Goal: Task Accomplishment & Management: Complete application form

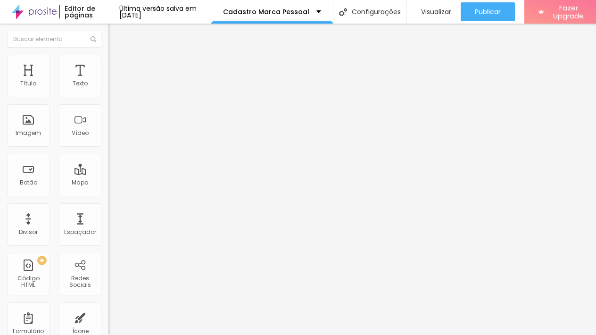
click at [109, 59] on img at bounding box center [113, 59] width 8 height 8
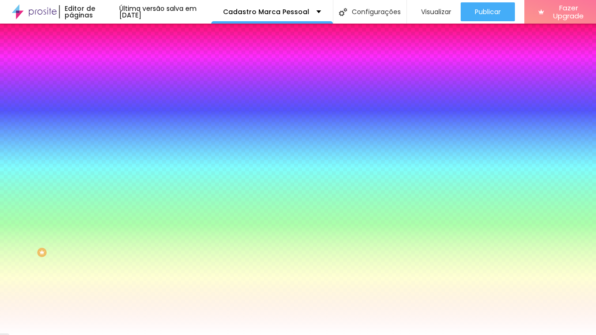
scroll to position [8, 0]
drag, startPoint x: 89, startPoint y: 52, endPoint x: 82, endPoint y: 53, distance: 6.8
click at [109, 57] on img at bounding box center [113, 61] width 8 height 8
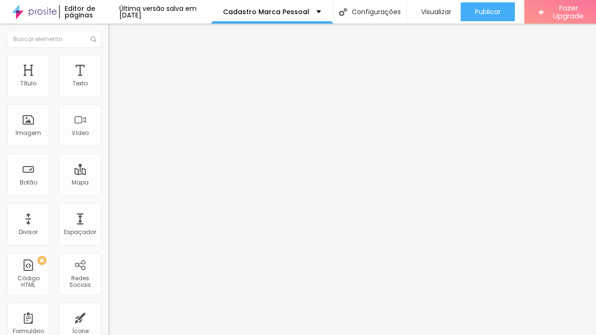
click at [109, 54] on img at bounding box center [113, 49] width 8 height 8
click at [115, 92] on div "Marca Pessoal" at bounding box center [163, 87] width 96 height 8
click at [116, 35] on div "Editar Formulário" at bounding box center [151, 35] width 70 height 8
click at [116, 33] on div "Editar Formulário" at bounding box center [151, 35] width 70 height 8
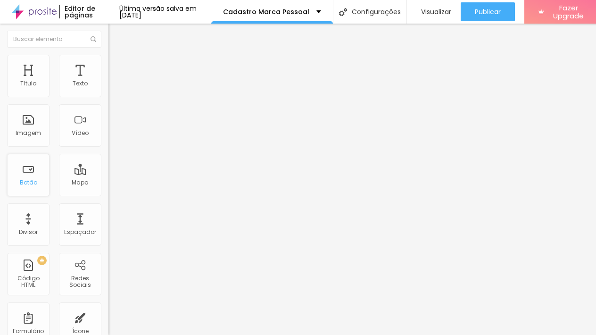
click at [35, 183] on div "Botão" at bounding box center [28, 182] width 17 height 7
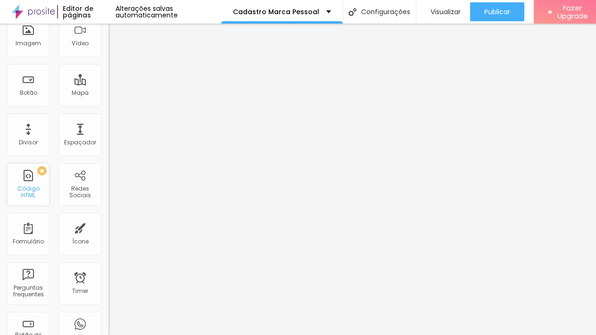
scroll to position [91, 0]
click at [28, 234] on div "Formulário" at bounding box center [28, 232] width 42 height 42
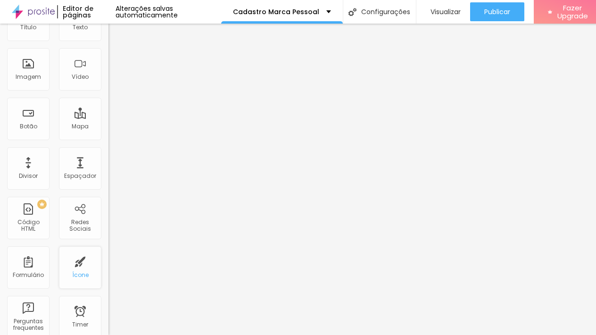
scroll to position [0, 0]
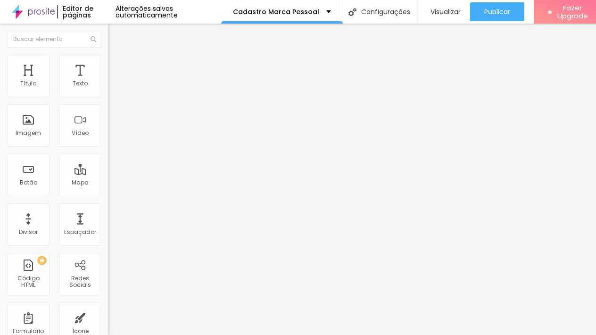
click at [116, 35] on div "Editar Formulário" at bounding box center [151, 35] width 70 height 8
click at [80, 83] on div "Texto" at bounding box center [80, 83] width 15 height 7
click at [116, 33] on div "Editar Formulário" at bounding box center [151, 35] width 70 height 8
click at [109, 95] on span at bounding box center [112, 99] width 6 height 8
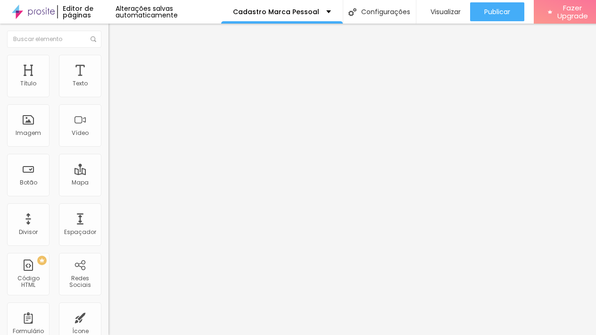
drag, startPoint x: 176, startPoint y: 157, endPoint x: 208, endPoint y: 163, distance: 32.1
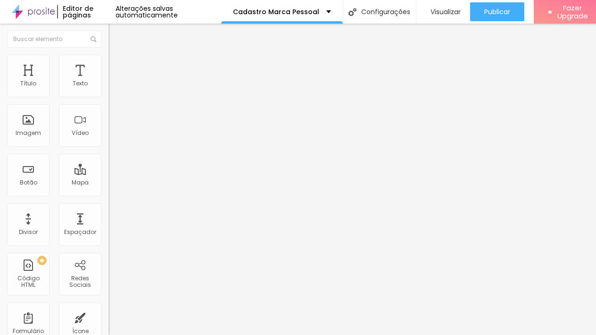
drag, startPoint x: 182, startPoint y: 156, endPoint x: 318, endPoint y: 162, distance: 136.9
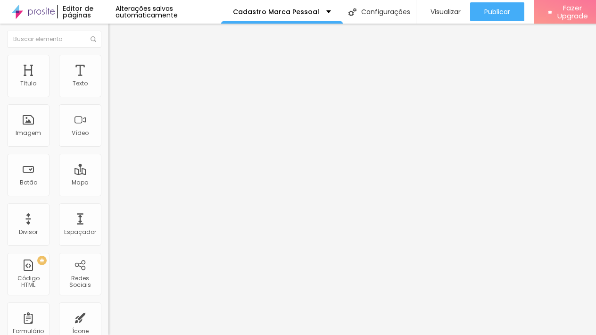
drag, startPoint x: 177, startPoint y: 157, endPoint x: 311, endPoint y: 163, distance: 133.6
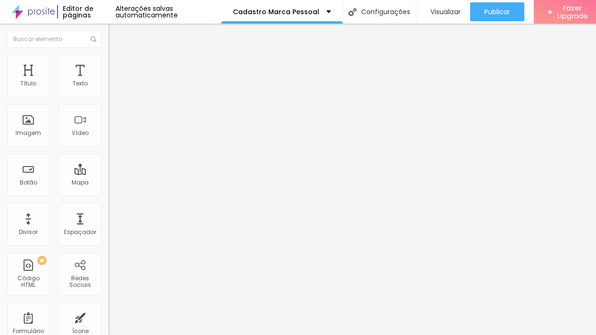
scroll to position [1072, 0]
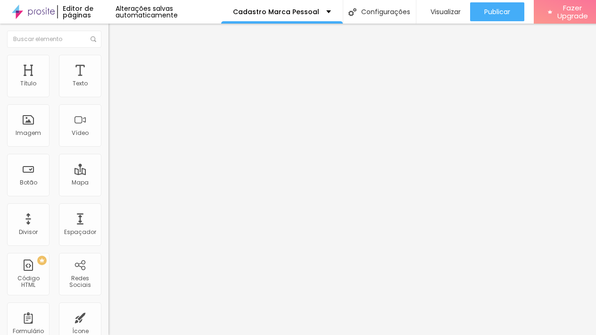
drag, startPoint x: 54, startPoint y: 35, endPoint x: 89, endPoint y: 43, distance: 35.8
click at [116, 35] on div "Editar Formulário" at bounding box center [151, 35] width 70 height 8
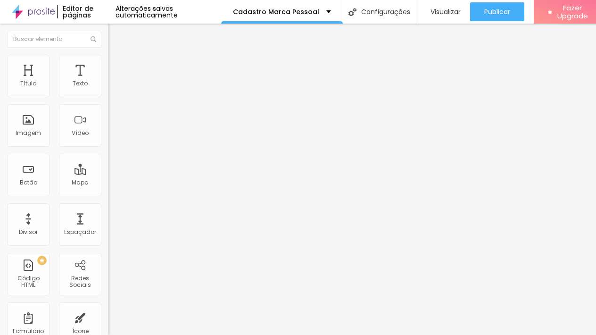
drag, startPoint x: 81, startPoint y: 86, endPoint x: 103, endPoint y: 94, distance: 23.6
click at [81, 86] on div "Texto" at bounding box center [80, 83] width 15 height 7
click at [116, 34] on div "Editar Formulário" at bounding box center [151, 35] width 70 height 8
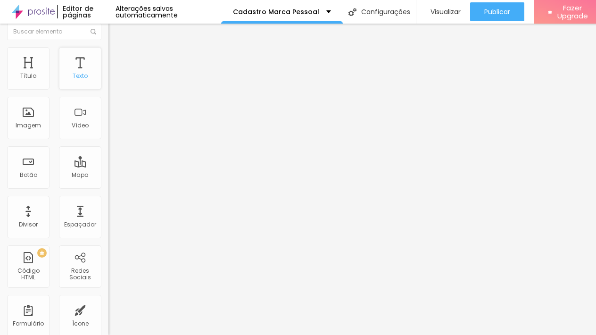
scroll to position [9, 0]
click at [77, 68] on div "Texto" at bounding box center [80, 66] width 42 height 42
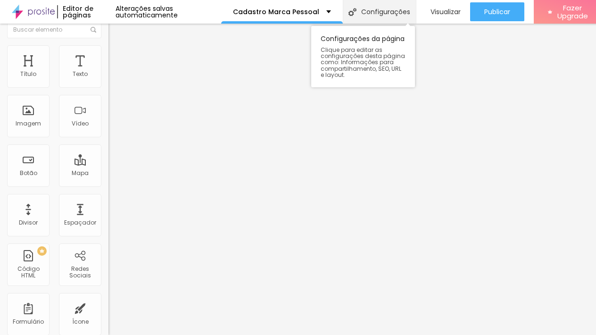
click at [353, 9] on div "Configurações" at bounding box center [379, 12] width 73 height 24
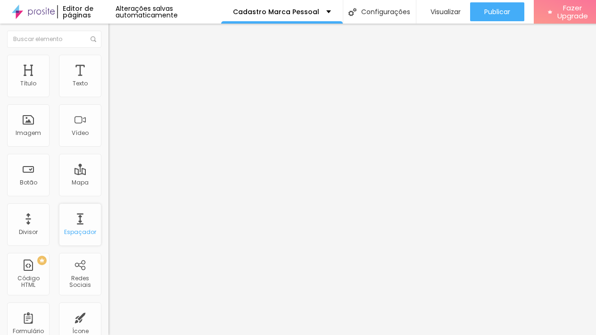
scroll to position [0, 0]
click at [109, 95] on img at bounding box center [112, 98] width 6 height 6
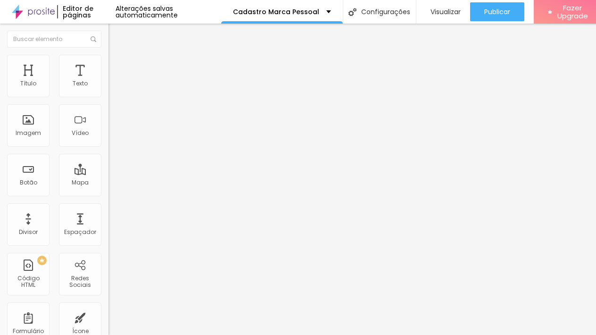
click at [427, 17] on div "Visualizar" at bounding box center [443, 11] width 35 height 19
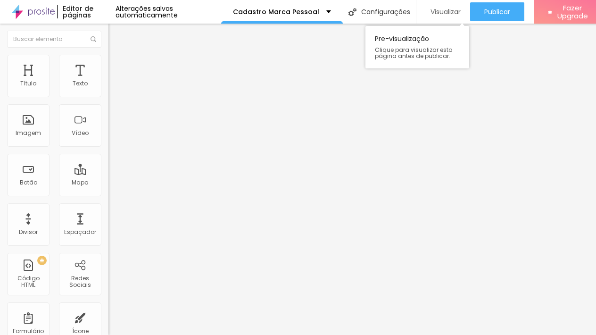
click at [447, 14] on span "Visualizar" at bounding box center [446, 12] width 30 height 8
